Goal: Information Seeking & Learning: Stay updated

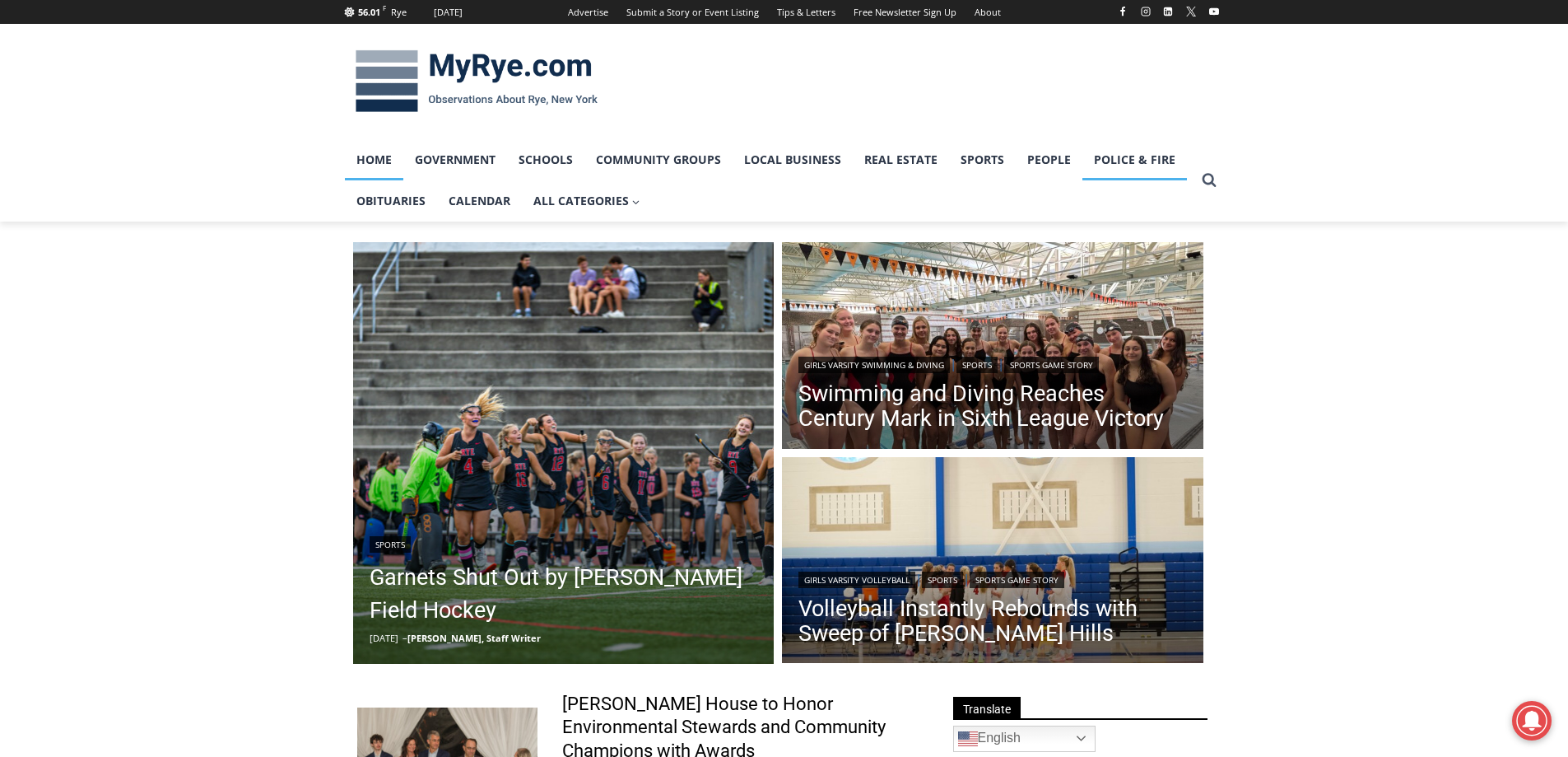
click at [1118, 161] on link "Police & Fire" at bounding box center [1134, 159] width 104 height 41
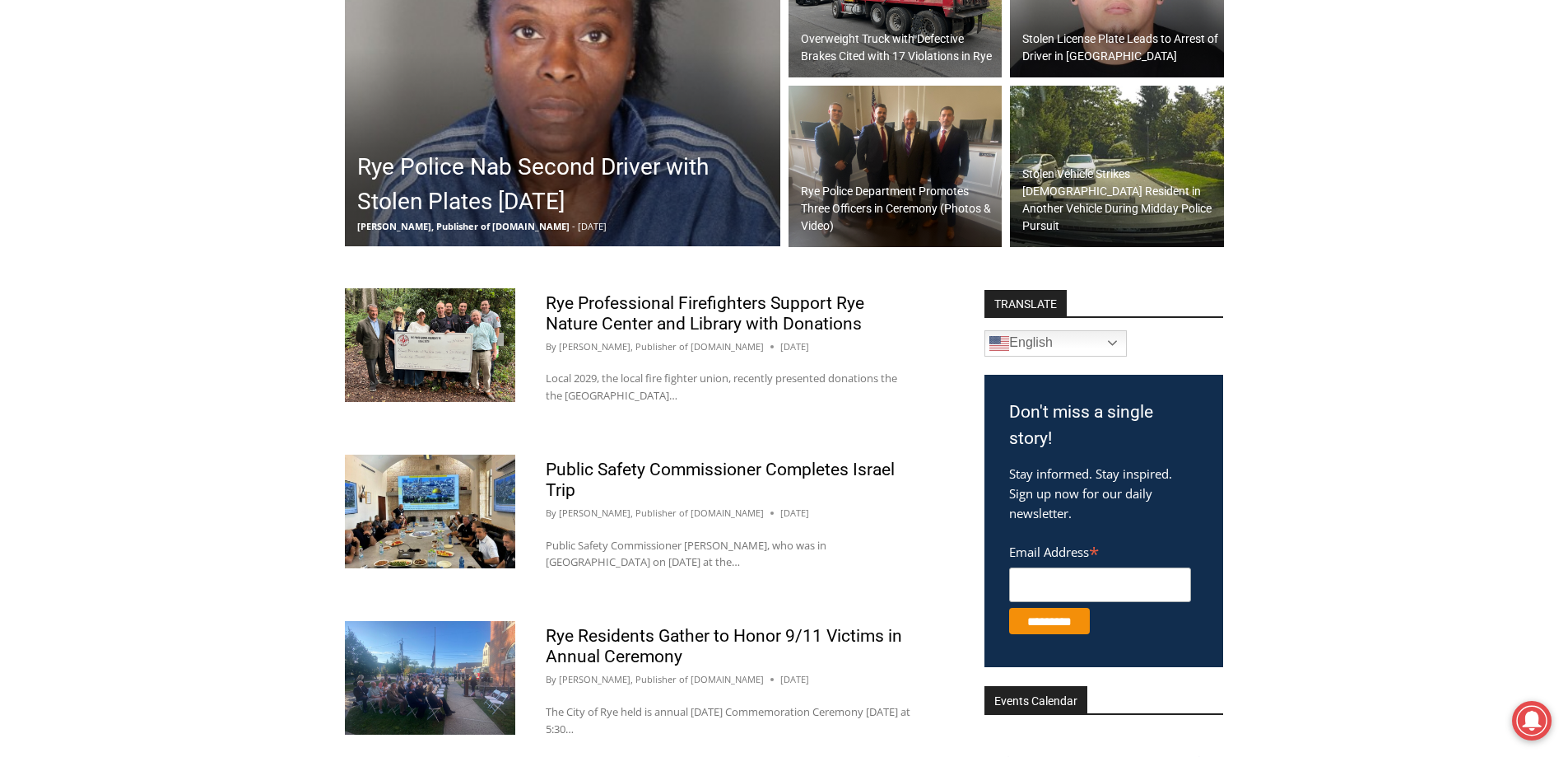
scroll to position [411, 0]
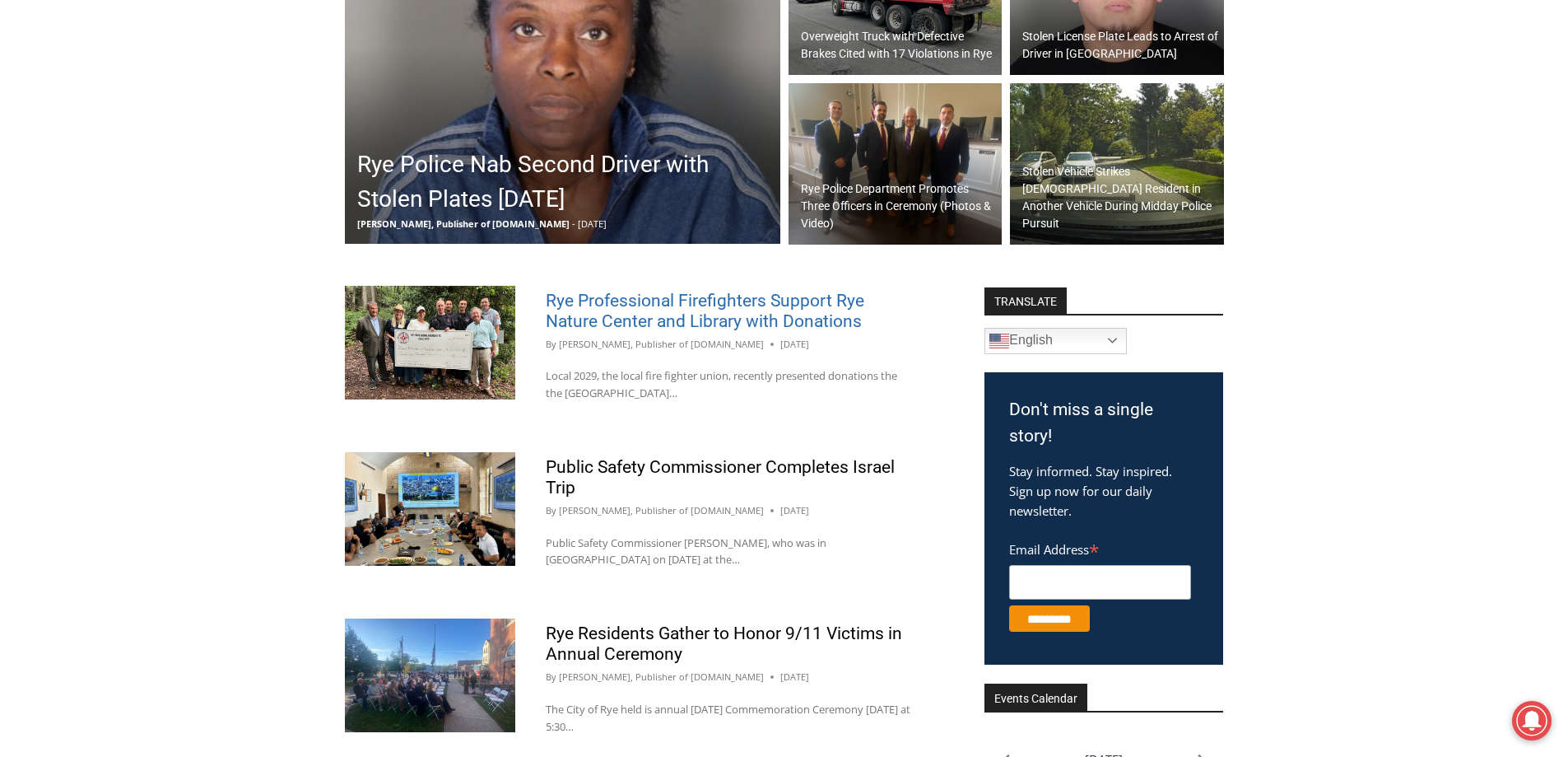
click at [637, 317] on link "Rye Professional Firefighters Support Rye Nature Center and Library with Donati…" at bounding box center [705, 310] width 319 height 40
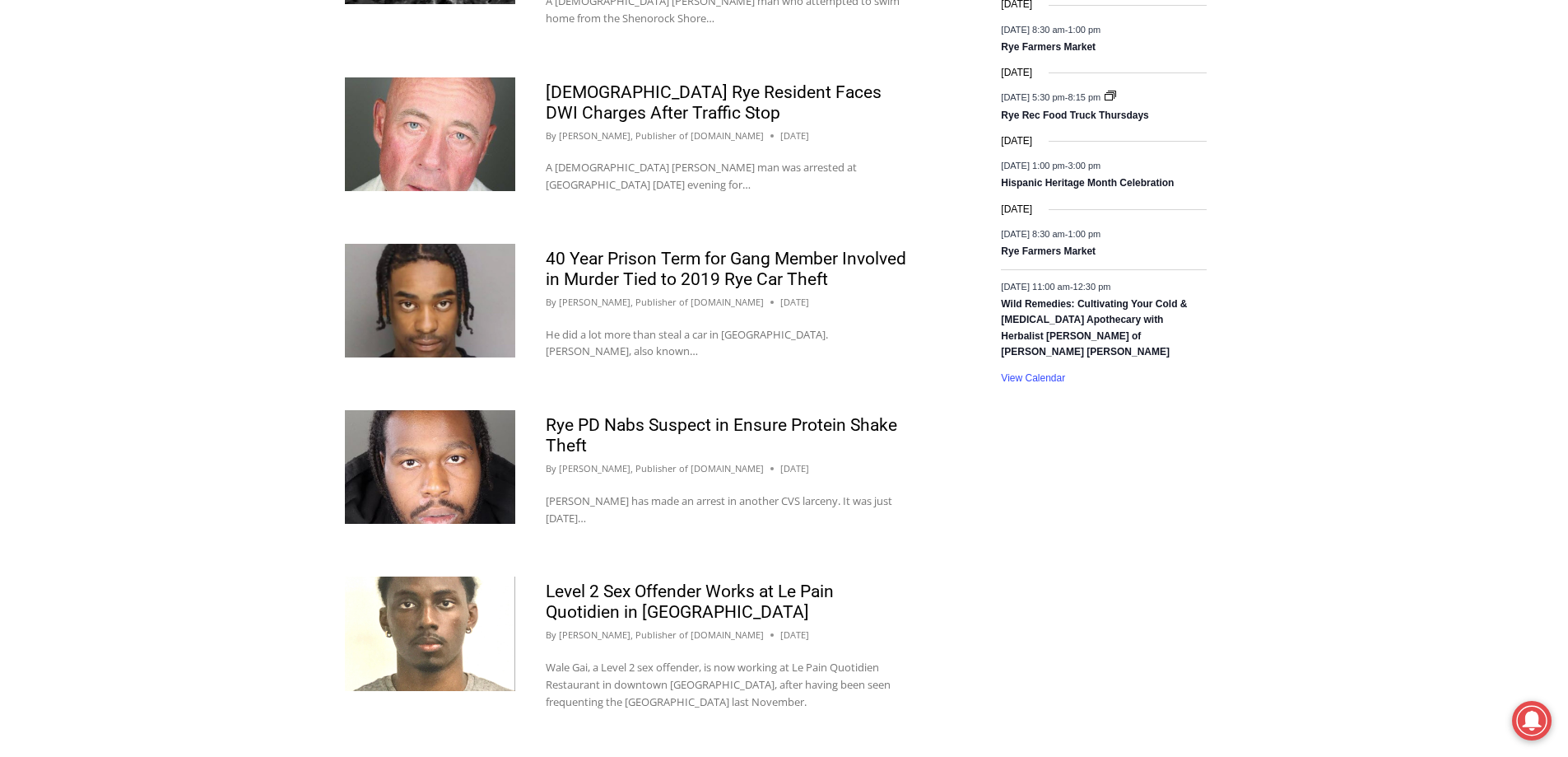
scroll to position [1482, 0]
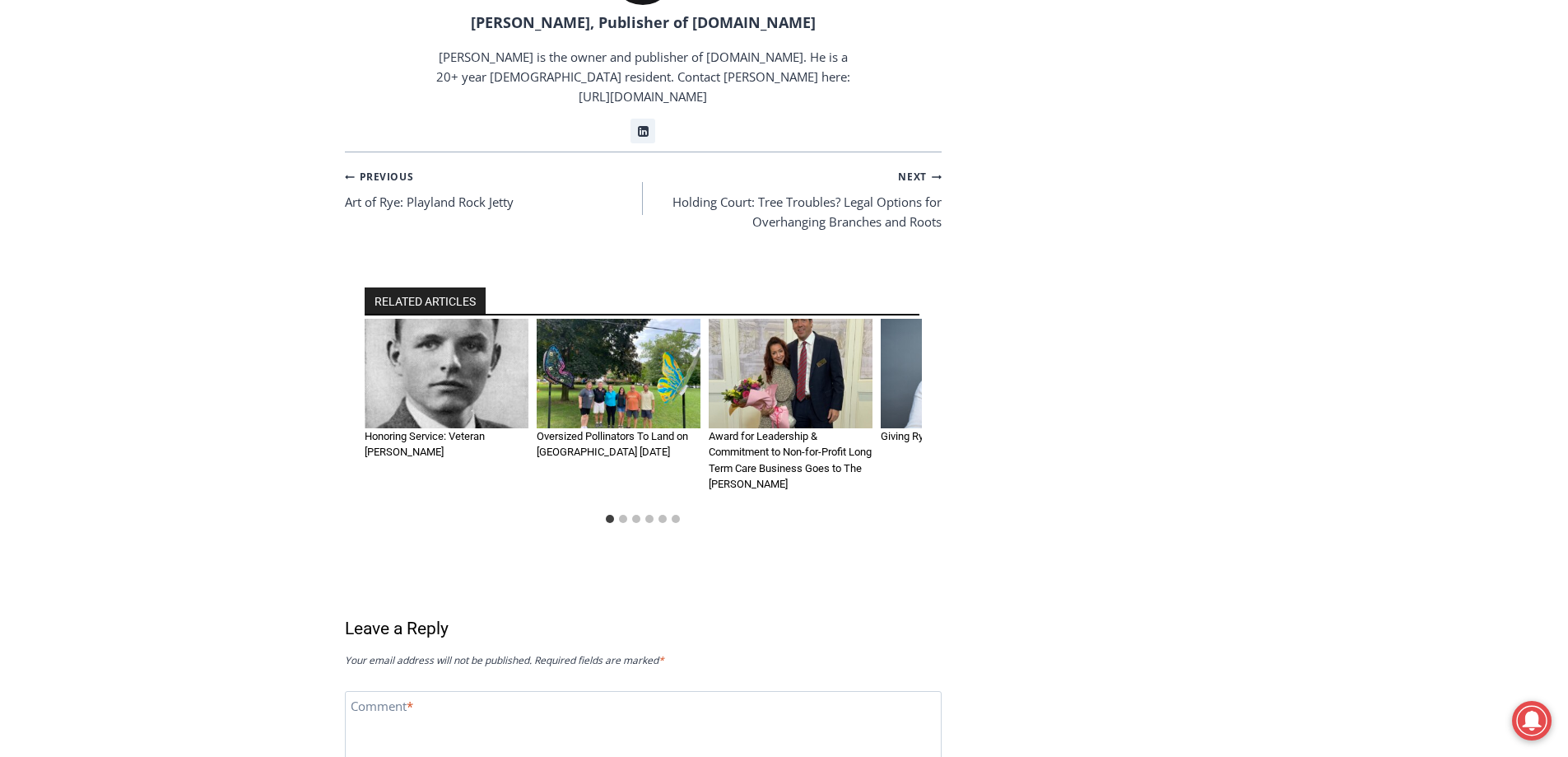
scroll to position [2635, 0]
